Goal: Information Seeking & Learning: Find specific fact

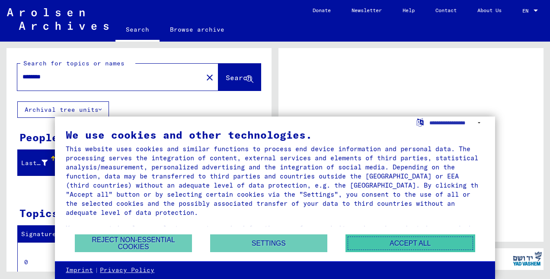
click at [381, 247] on button "Accept all" at bounding box center [411, 243] width 130 height 18
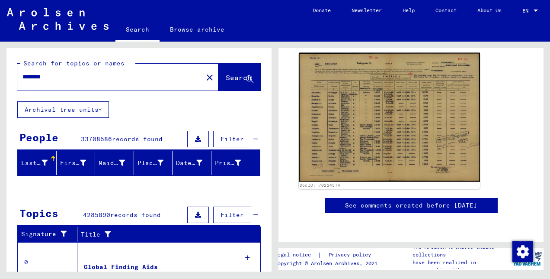
scroll to position [148, 0]
click at [393, 99] on img at bounding box center [389, 116] width 181 height 129
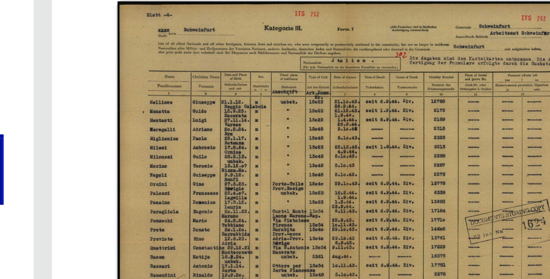
scroll to position [54, 0]
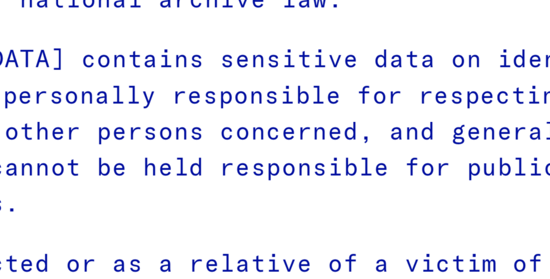
type input "********"
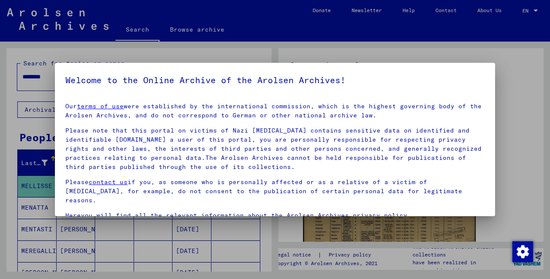
scroll to position [35, 0]
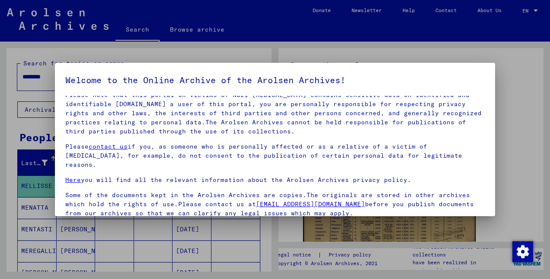
click at [503, 177] on div at bounding box center [275, 139] width 550 height 279
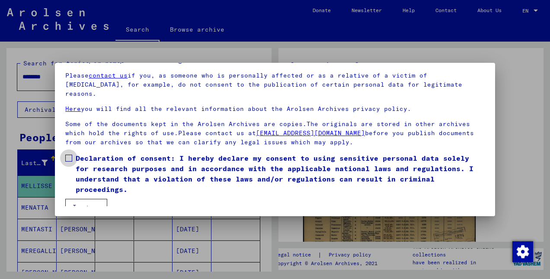
click at [152, 164] on span "Declaration of consent: I hereby declare my consent to using sensitive personal…" at bounding box center [280, 174] width 409 height 42
click at [90, 199] on button "I agree" at bounding box center [86, 207] width 42 height 16
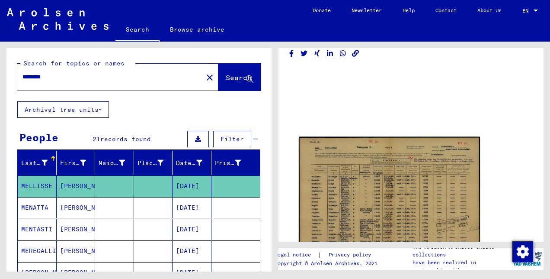
scroll to position [13, 0]
click at [381, 191] on img at bounding box center [389, 200] width 181 height 129
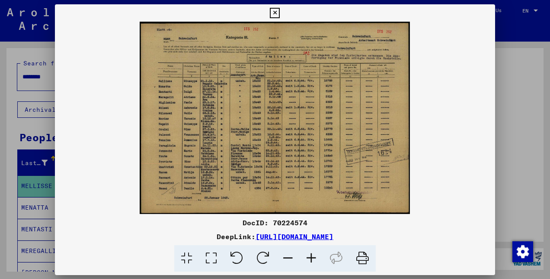
click at [381, 191] on img at bounding box center [275, 118] width 440 height 192
click at [272, 8] on icon at bounding box center [275, 13] width 10 height 10
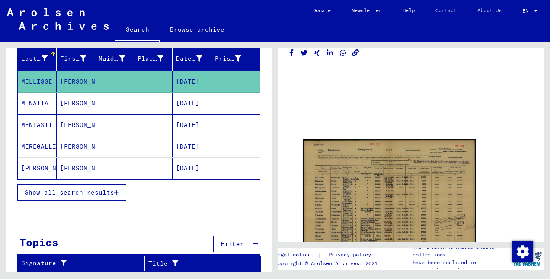
scroll to position [0, 0]
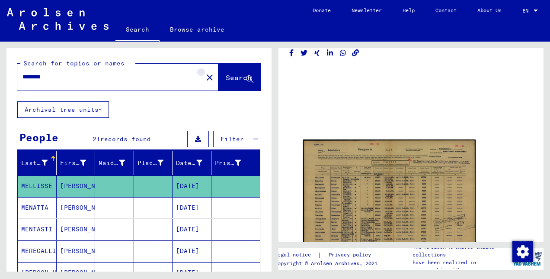
click at [205, 77] on mat-icon "close" at bounding box center [210, 77] width 10 height 10
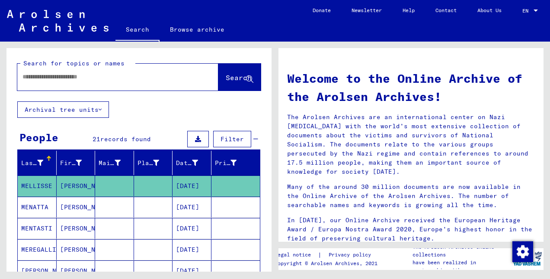
click at [167, 77] on input "text" at bounding box center [107, 76] width 170 height 9
type input "******"
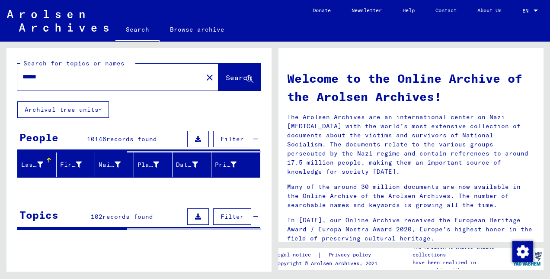
click at [220, 138] on button "Filter" at bounding box center [232, 139] width 38 height 16
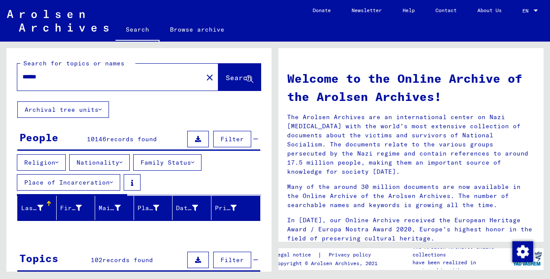
click at [53, 164] on button "Religion" at bounding box center [41, 162] width 49 height 16
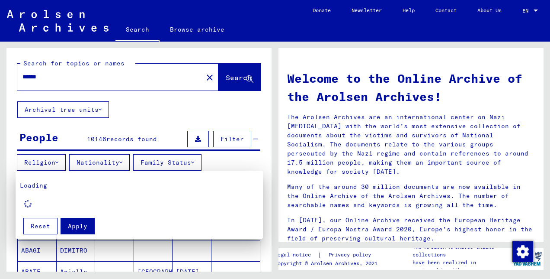
click at [53, 164] on div at bounding box center [275, 139] width 550 height 279
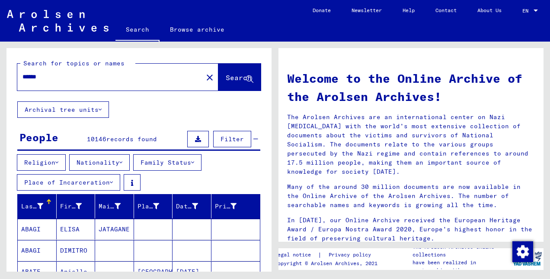
click at [121, 163] on button "Nationality" at bounding box center [99, 162] width 61 height 16
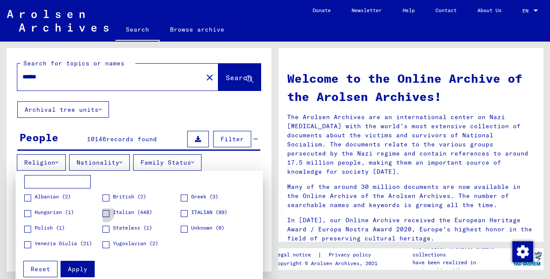
click at [114, 211] on span "Italian (448)" at bounding box center [132, 212] width 39 height 8
click at [82, 265] on span "Apply" at bounding box center [77, 269] width 19 height 8
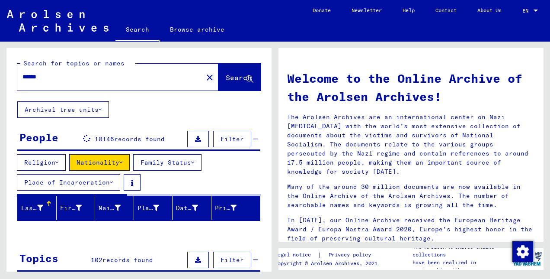
click at [178, 170] on button "Family Status" at bounding box center [167, 162] width 68 height 16
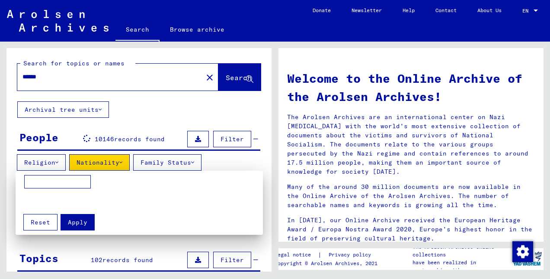
click at [178, 170] on mat-card "Apply Reset" at bounding box center [139, 202] width 247 height 64
click at [173, 118] on div at bounding box center [275, 139] width 550 height 279
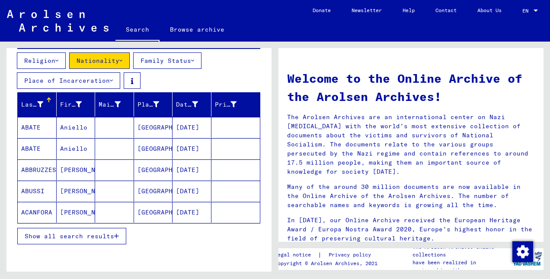
scroll to position [102, 0]
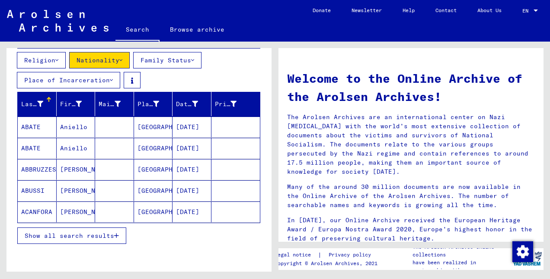
click at [114, 231] on span "Show all search results" at bounding box center [70, 235] width 90 height 8
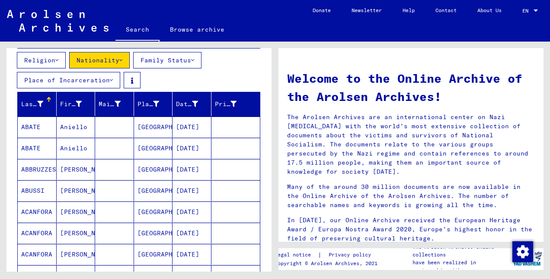
click at [177, 62] on button "Family Status" at bounding box center [167, 60] width 68 height 16
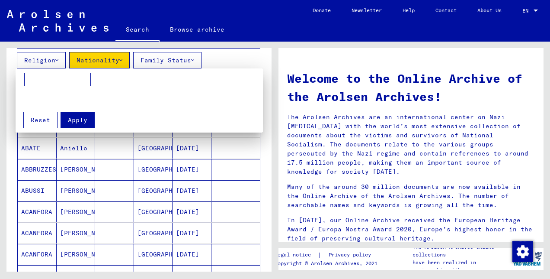
click at [177, 62] on div at bounding box center [275, 139] width 550 height 279
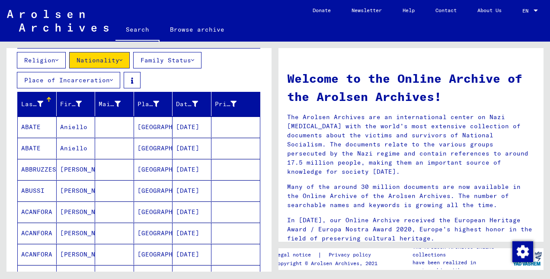
click at [61, 64] on button "Religion" at bounding box center [41, 60] width 49 height 16
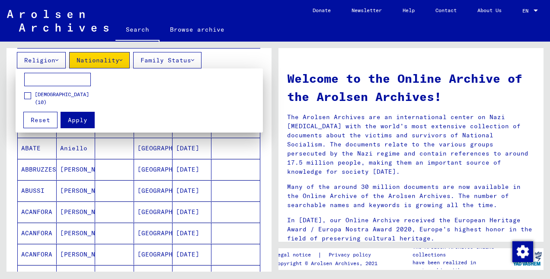
click at [125, 190] on div at bounding box center [275, 139] width 550 height 279
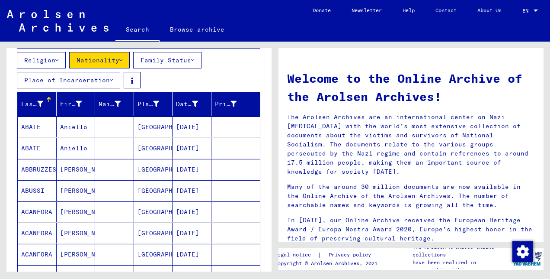
click at [107, 80] on button "Place of Incarceration" at bounding box center [68, 80] width 103 height 16
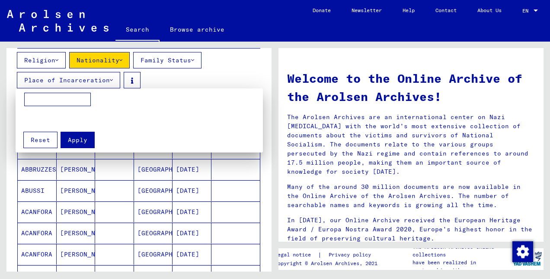
click at [107, 80] on div at bounding box center [275, 139] width 550 height 279
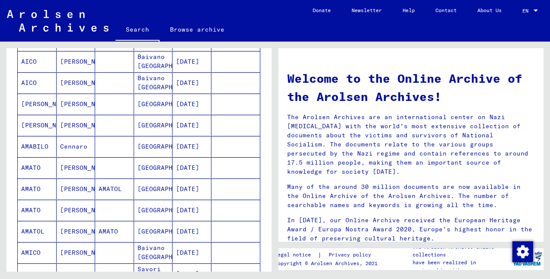
scroll to position [443, 0]
click at [77, 190] on mat-cell "[PERSON_NAME]" at bounding box center [76, 188] width 39 height 21
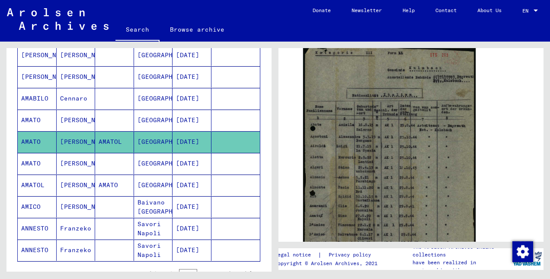
scroll to position [502, 0]
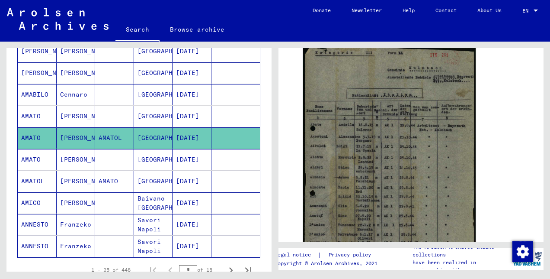
click at [182, 184] on mat-cell "[DATE]" at bounding box center [192, 180] width 39 height 21
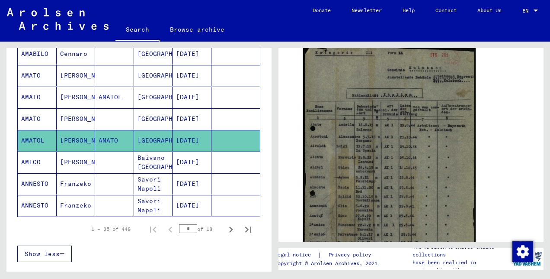
scroll to position [543, 0]
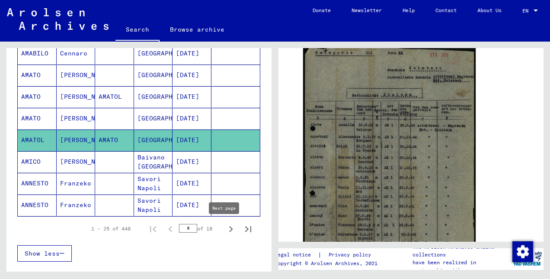
click at [229, 228] on icon "Next page" at bounding box center [231, 229] width 4 height 6
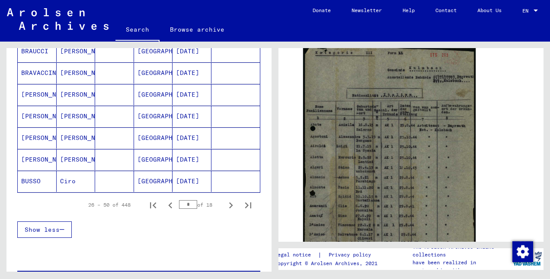
scroll to position [581, 0]
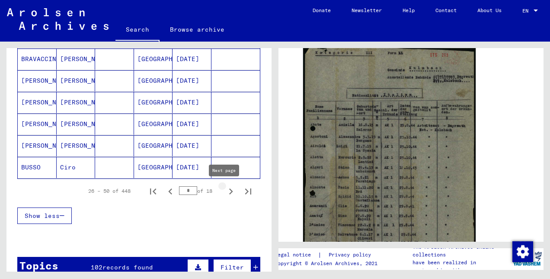
click at [229, 192] on icon "Next page" at bounding box center [231, 191] width 4 height 6
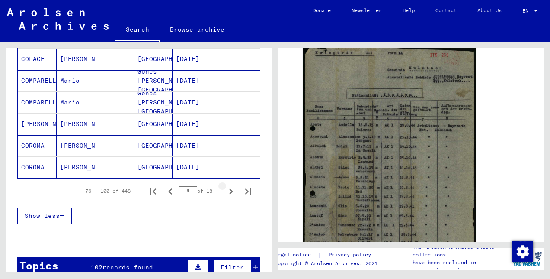
click at [229, 192] on icon "Next page" at bounding box center [231, 191] width 4 height 6
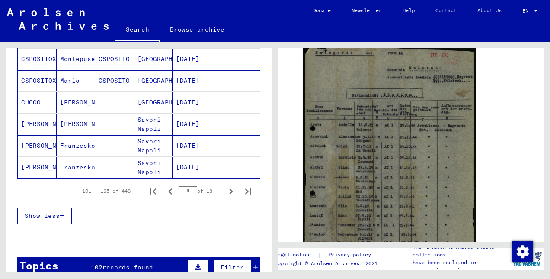
click at [229, 192] on icon "Next page" at bounding box center [231, 191] width 4 height 6
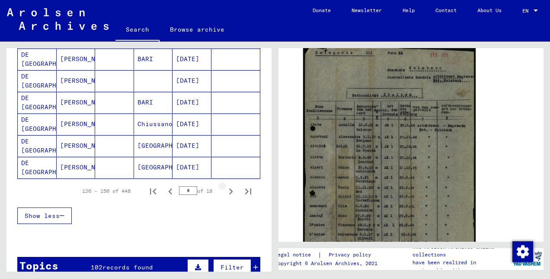
click at [229, 192] on icon "Next page" at bounding box center [231, 191] width 4 height 6
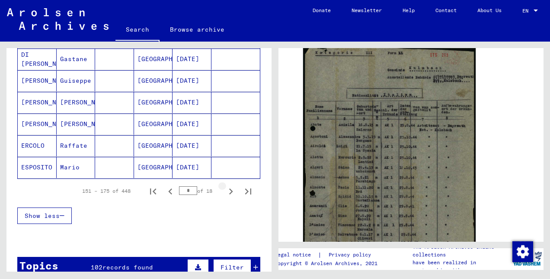
click at [229, 192] on icon "Next page" at bounding box center [231, 191] width 4 height 6
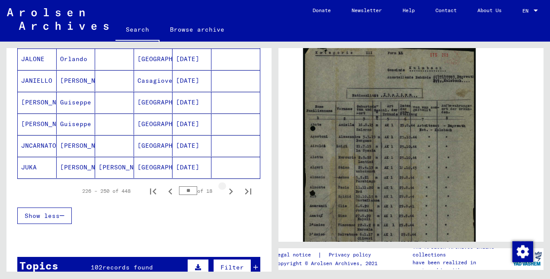
click at [229, 192] on icon "Next page" at bounding box center [231, 191] width 4 height 6
type input "**"
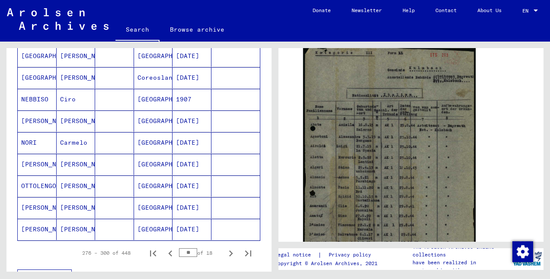
scroll to position [512, 0]
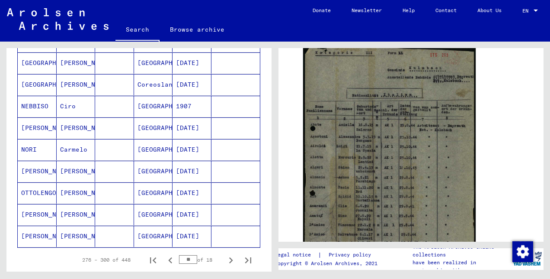
click at [103, 87] on mat-cell at bounding box center [114, 84] width 39 height 21
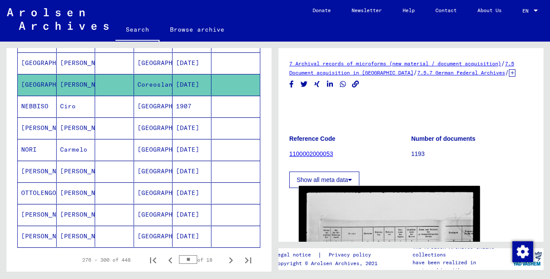
scroll to position [96, 0]
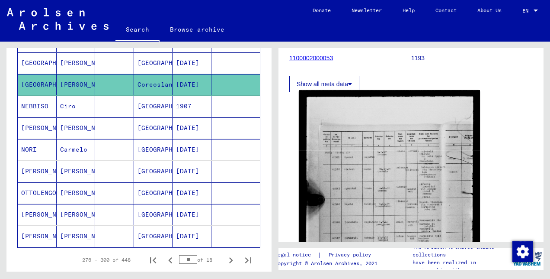
click at [357, 192] on img at bounding box center [389, 204] width 181 height 228
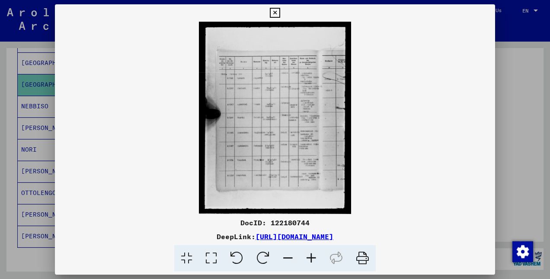
click at [312, 259] on icon at bounding box center [311, 258] width 23 height 26
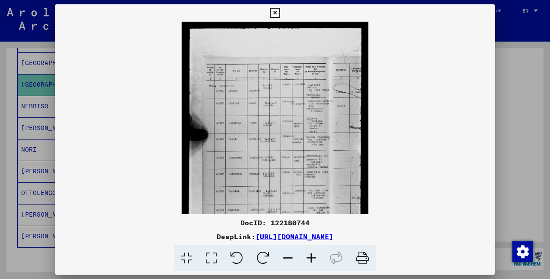
click at [312, 259] on icon at bounding box center [311, 258] width 23 height 26
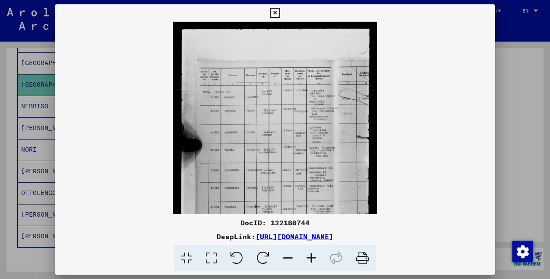
click at [521, 141] on div at bounding box center [275, 139] width 550 height 279
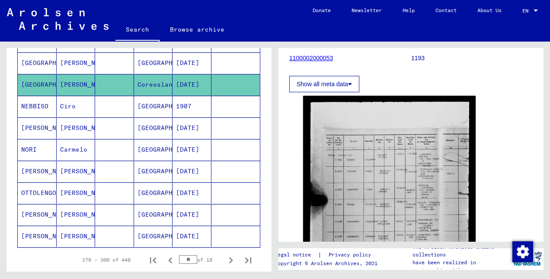
click at [106, 65] on mat-cell at bounding box center [114, 62] width 39 height 21
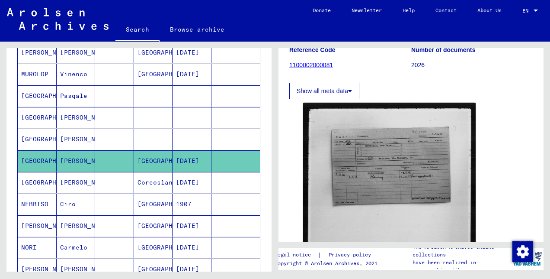
scroll to position [90, 0]
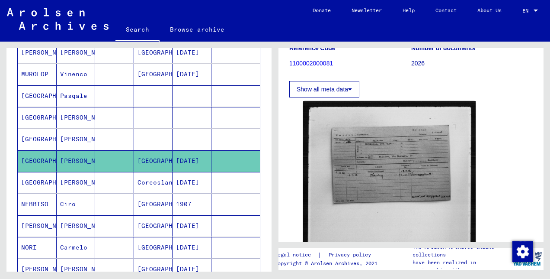
click at [318, 181] on img at bounding box center [389, 206] width 173 height 210
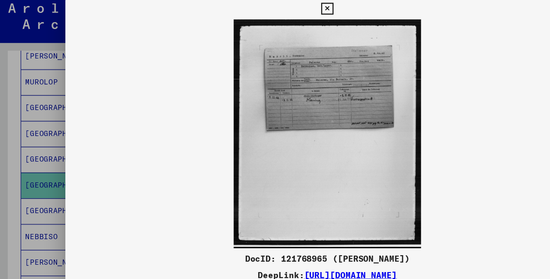
click at [278, 12] on icon at bounding box center [275, 13] width 10 height 10
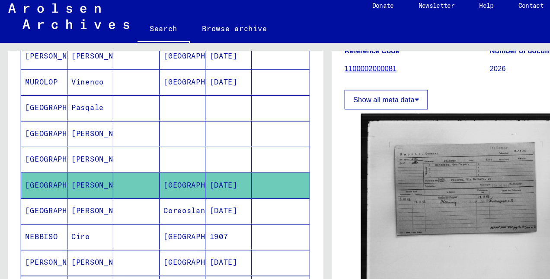
click at [109, 145] on mat-cell at bounding box center [114, 138] width 39 height 21
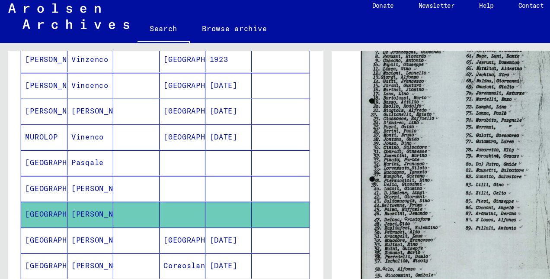
scroll to position [368, 0]
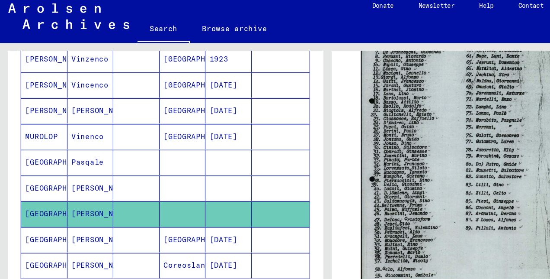
click at [113, 147] on mat-cell at bounding box center [114, 141] width 39 height 21
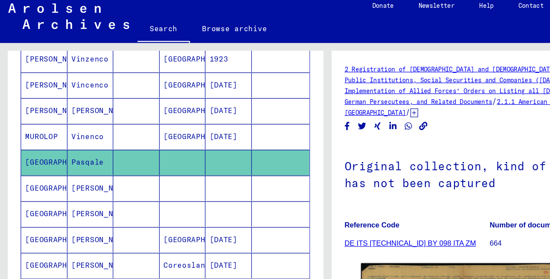
scroll to position [109, 0]
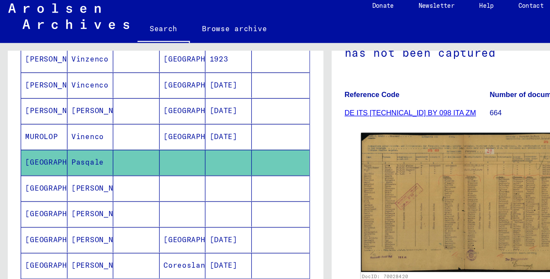
click at [163, 171] on mat-cell at bounding box center [153, 163] width 39 height 21
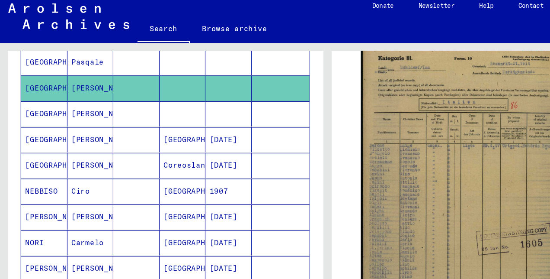
scroll to position [476, 0]
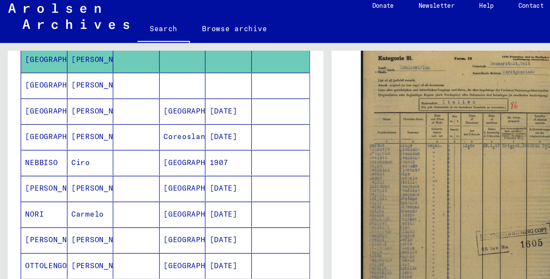
click at [115, 178] on mat-cell at bounding box center [114, 185] width 39 height 21
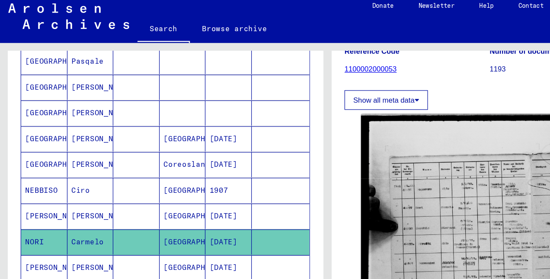
scroll to position [450, 0]
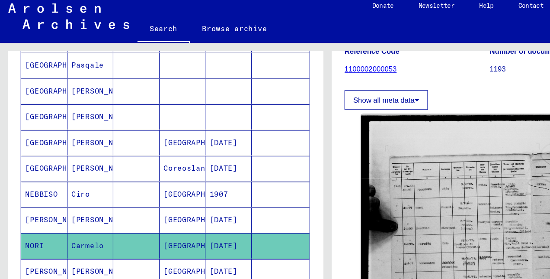
click at [143, 122] on mat-cell "[GEOGRAPHIC_DATA]" at bounding box center [153, 125] width 39 height 21
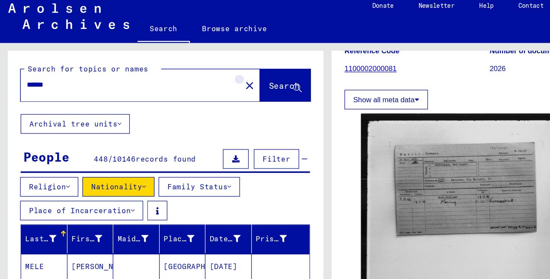
click at [205, 78] on mat-icon "close" at bounding box center [210, 77] width 10 height 10
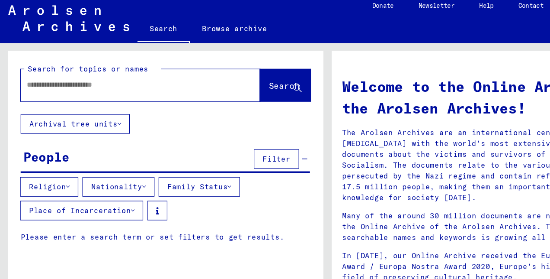
drag, startPoint x: 166, startPoint y: 93, endPoint x: 159, endPoint y: 73, distance: 21.3
click at [159, 73] on div "Search for topics or names Search" at bounding box center [138, 74] width 265 height 53
click at [159, 73] on input "text" at bounding box center [107, 76] width 170 height 9
type input "****"
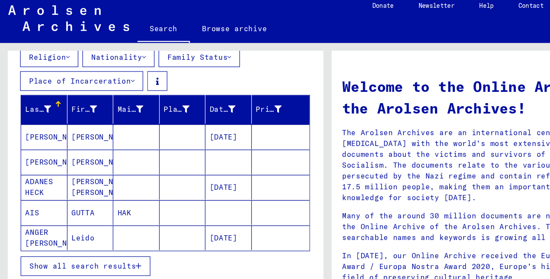
click at [118, 228] on icon "button" at bounding box center [116, 229] width 5 height 6
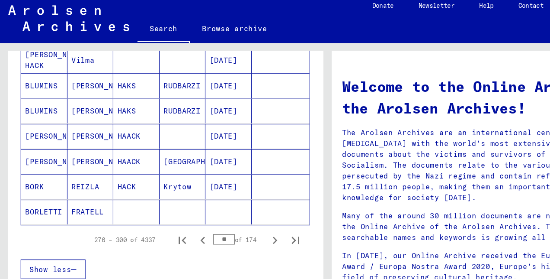
scroll to position [554, 0]
click at [225, 206] on icon "Next page" at bounding box center [231, 207] width 12 height 12
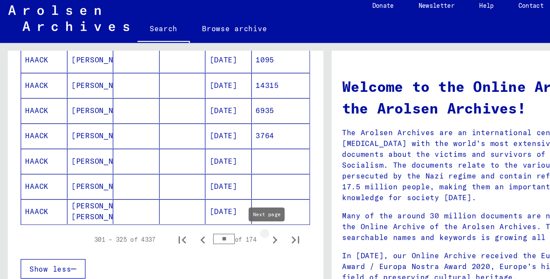
type input "**"
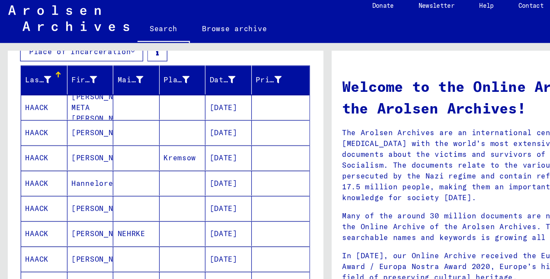
scroll to position [72, 0]
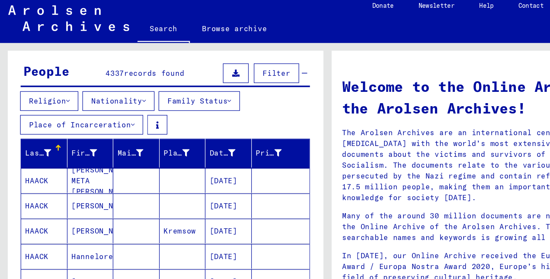
click at [153, 134] on icon at bounding box center [156, 134] width 6 height 6
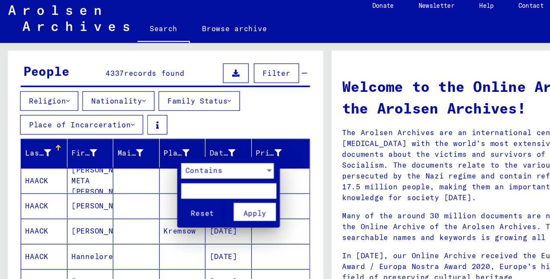
click at [174, 145] on span "Contains" at bounding box center [171, 148] width 31 height 8
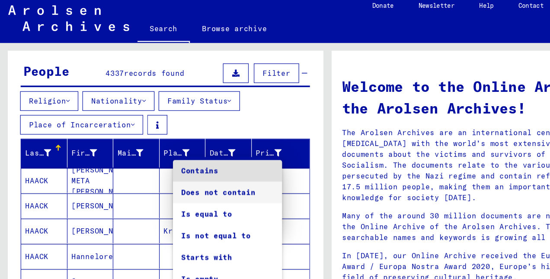
click at [179, 164] on span "Does not contain" at bounding box center [191, 167] width 78 height 18
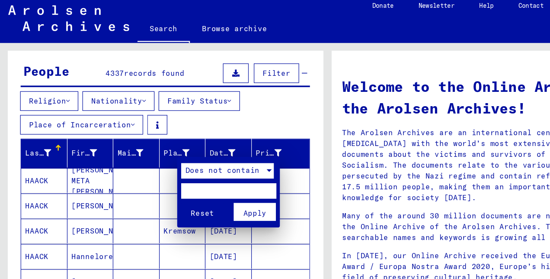
click at [184, 146] on span "Does not contain" at bounding box center [187, 148] width 62 height 8
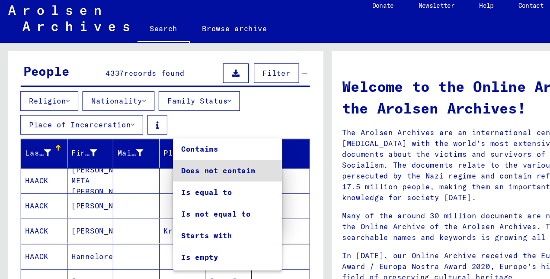
click at [184, 146] on span "Does not contain" at bounding box center [191, 149] width 78 height 18
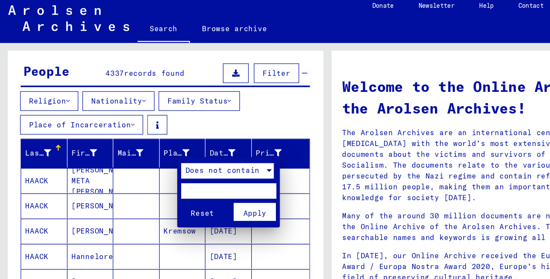
click at [188, 148] on span "Does not contain" at bounding box center [187, 148] width 62 height 8
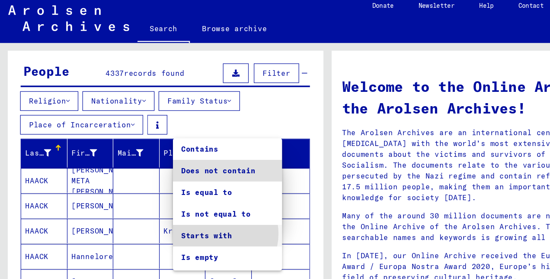
click at [182, 202] on span "Starts with" at bounding box center [191, 203] width 78 height 18
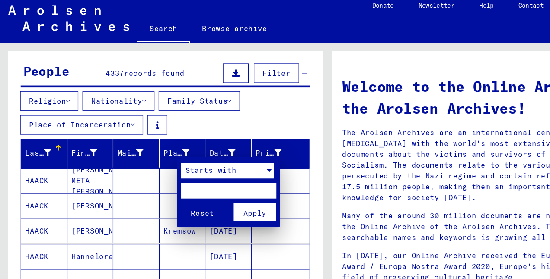
click at [180, 161] on input "text" at bounding box center [192, 165] width 80 height 13
type input "*"
click button "Reset" at bounding box center [170, 183] width 36 height 15
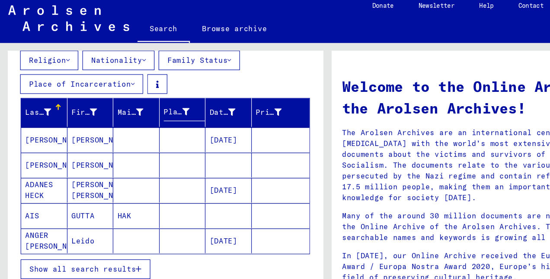
scroll to position [106, 0]
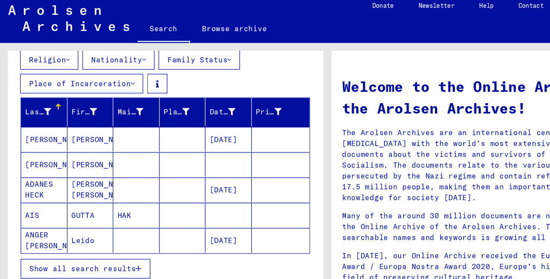
click at [118, 189] on mat-cell "HAK" at bounding box center [114, 186] width 39 height 21
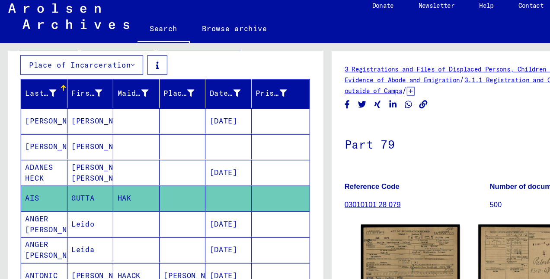
scroll to position [65, 0]
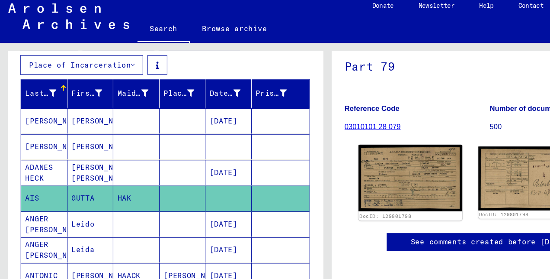
click at [340, 159] on img at bounding box center [344, 155] width 87 height 56
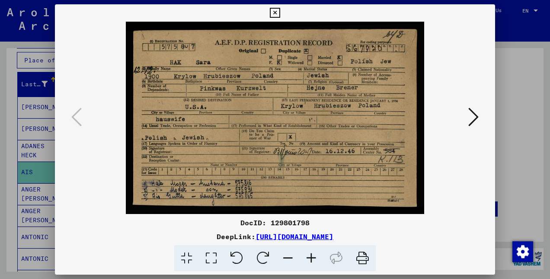
click at [470, 117] on icon at bounding box center [473, 116] width 10 height 21
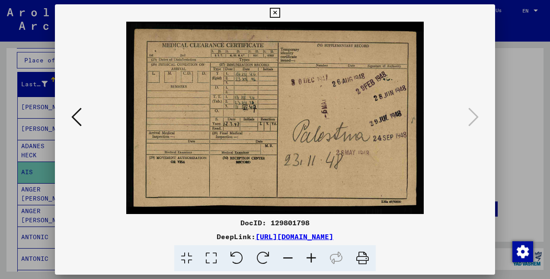
click at [77, 119] on icon at bounding box center [76, 116] width 10 height 21
